Goal: Task Accomplishment & Management: Use online tool/utility

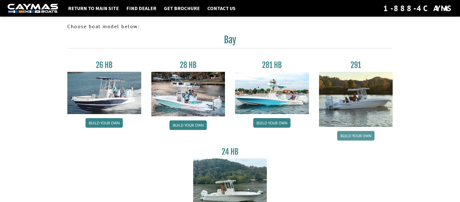
drag, startPoint x: 360, startPoint y: 137, endPoint x: 356, endPoint y: 134, distance: 4.6
click at [360, 137] on link "Build your own" at bounding box center [355, 136] width 37 height 10
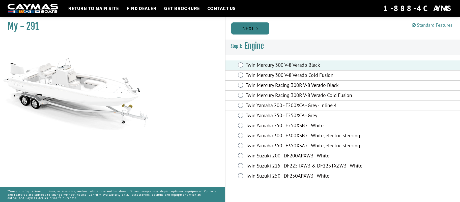
click at [256, 31] on link "Next" at bounding box center [250, 28] width 38 height 12
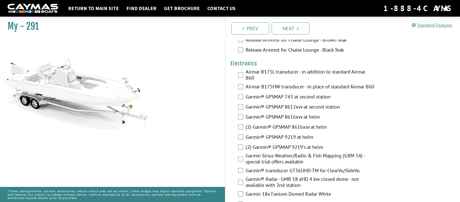
scroll to position [1195, 0]
